Goal: Information Seeking & Learning: Check status

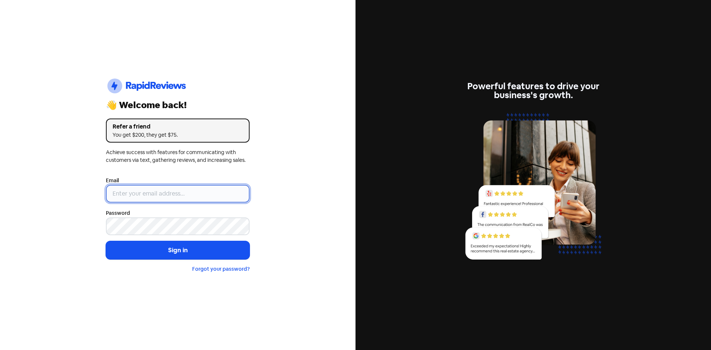
click at [136, 195] on input "email" at bounding box center [178, 194] width 144 height 18
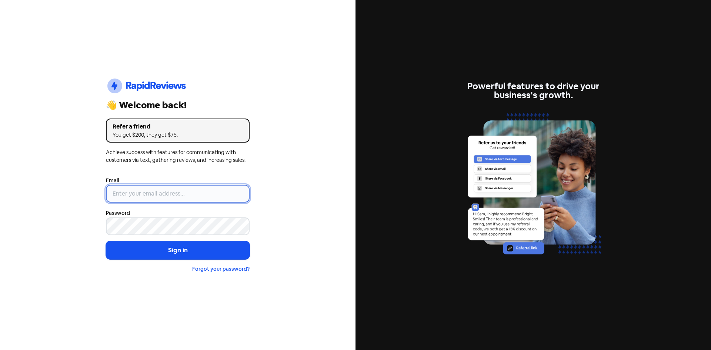
type input "[EMAIL_ADDRESS][DOMAIN_NAME]"
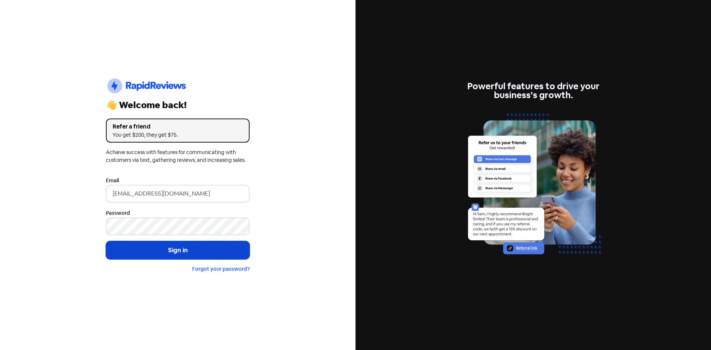
click at [172, 252] on button "Sign in" at bounding box center [178, 250] width 144 height 19
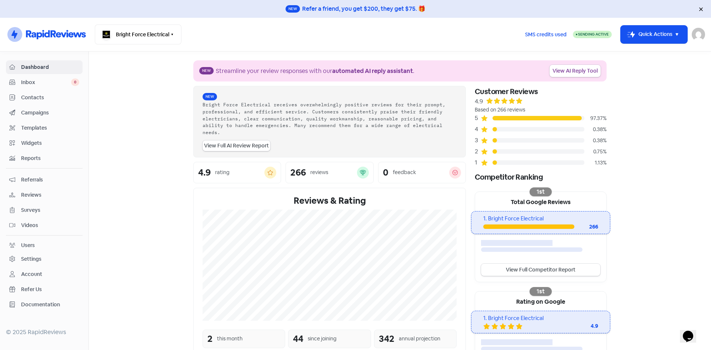
click at [25, 194] on span "Reviews" at bounding box center [50, 195] width 58 height 8
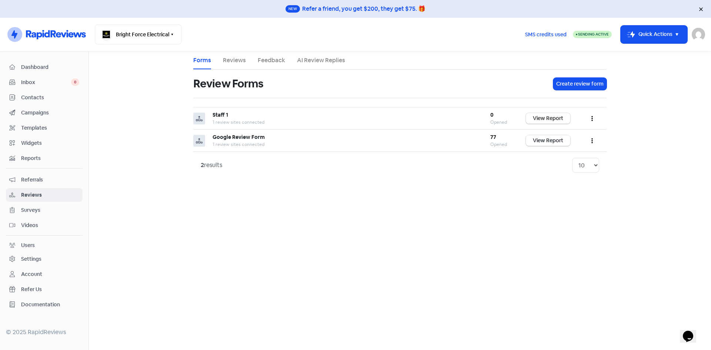
click at [233, 58] on link "Reviews" at bounding box center [234, 60] width 23 height 9
